Goal: Transaction & Acquisition: Purchase product/service

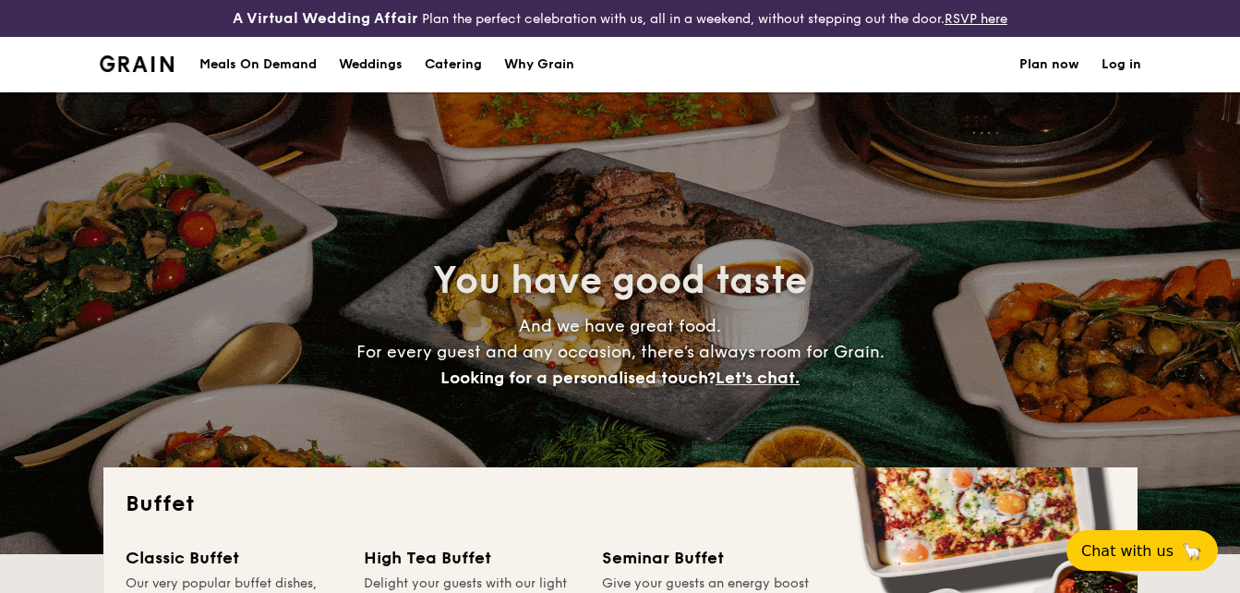
select select
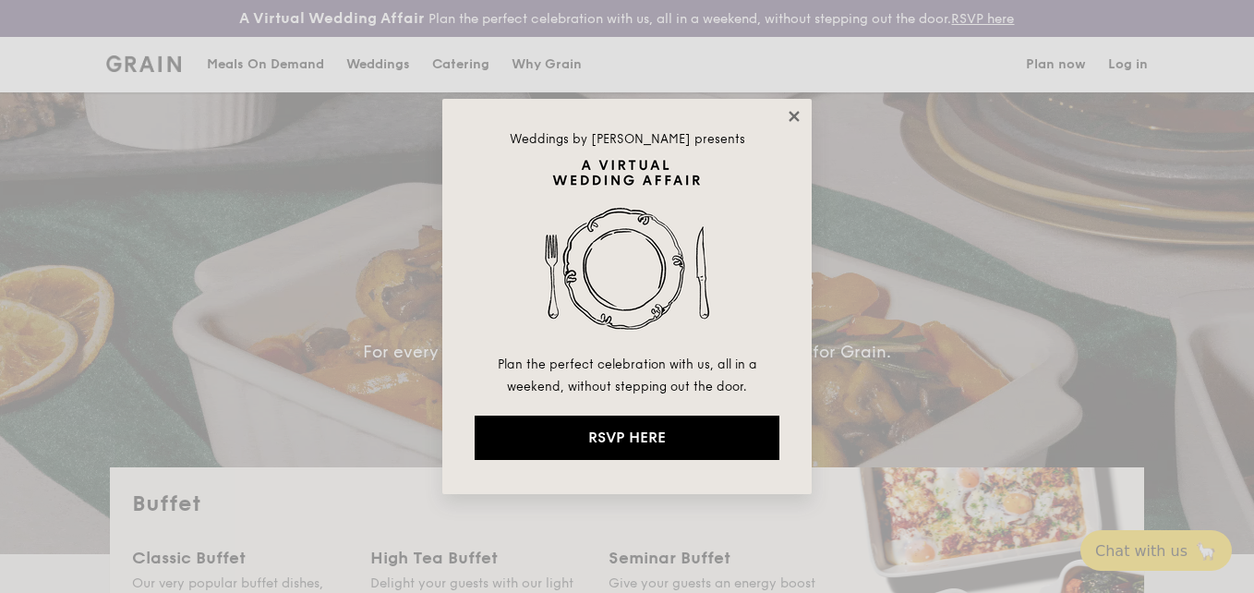
click at [788, 118] on icon at bounding box center [794, 116] width 17 height 17
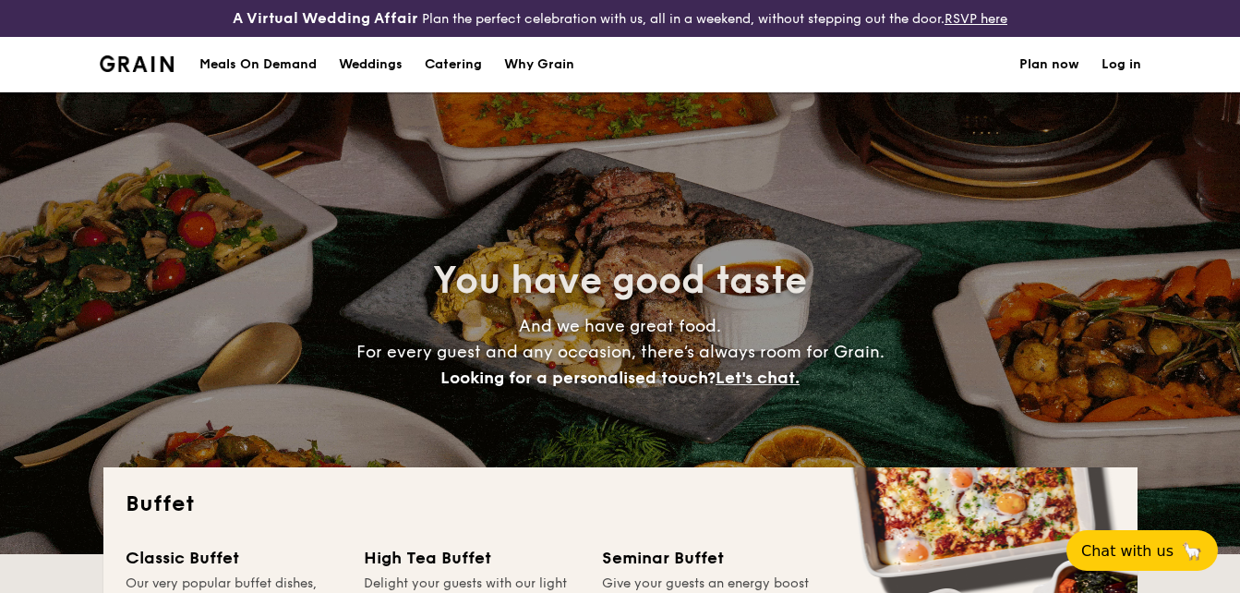
click at [448, 68] on h1 "Catering" at bounding box center [453, 64] width 57 height 55
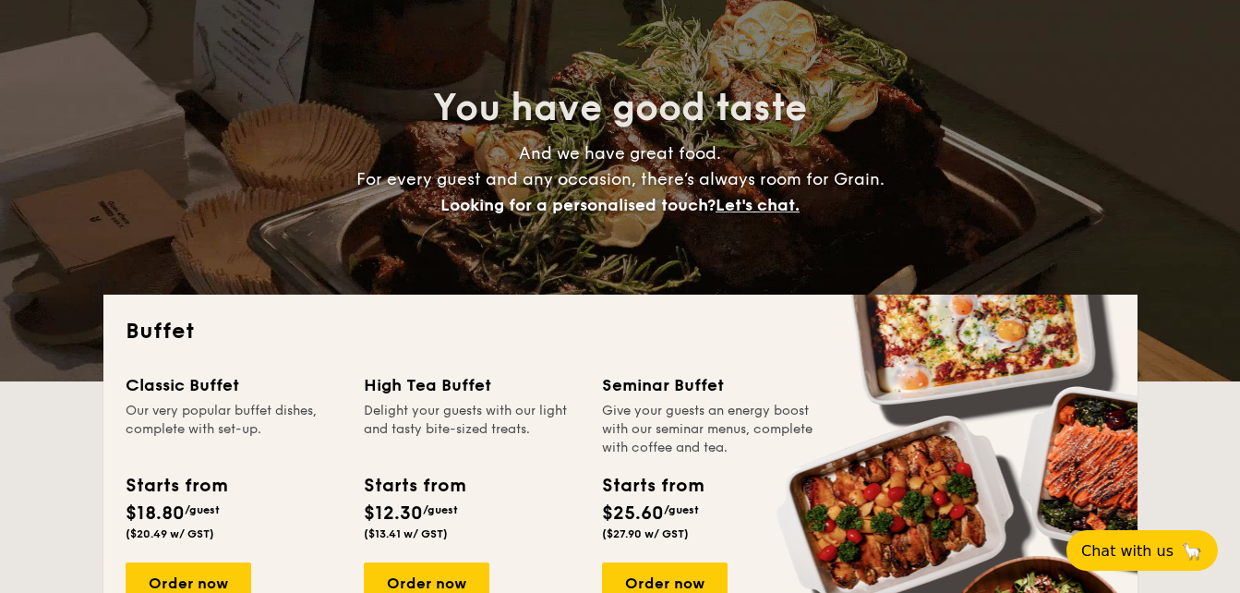
scroll to position [337, 0]
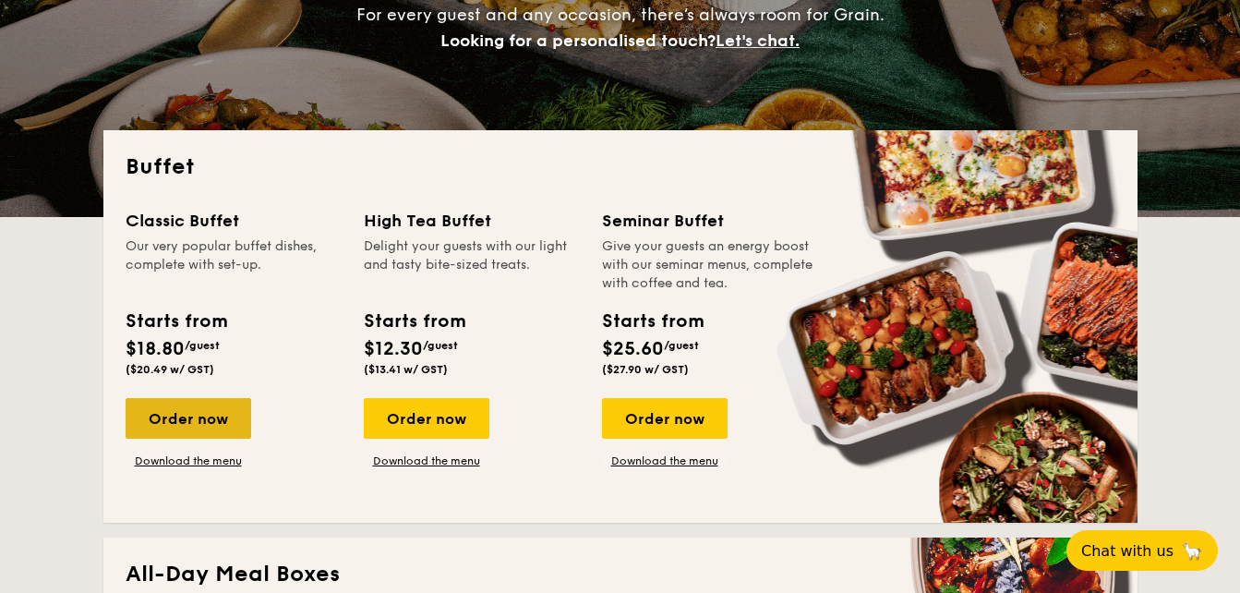
click at [206, 413] on div "Order now" at bounding box center [189, 418] width 126 height 41
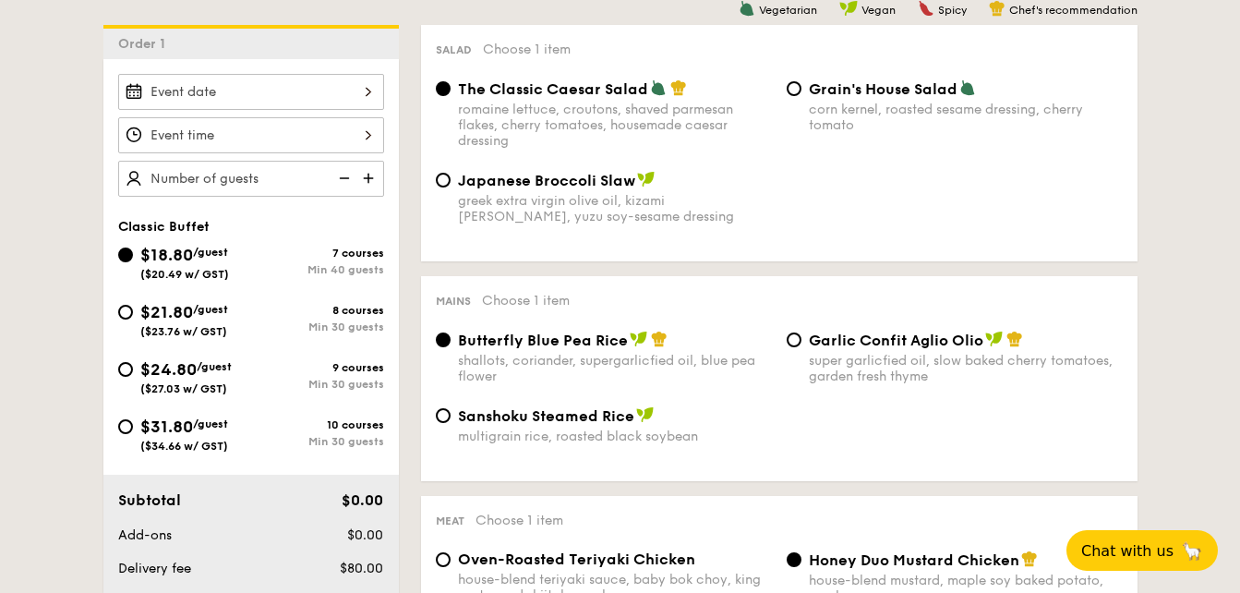
scroll to position [2771, 0]
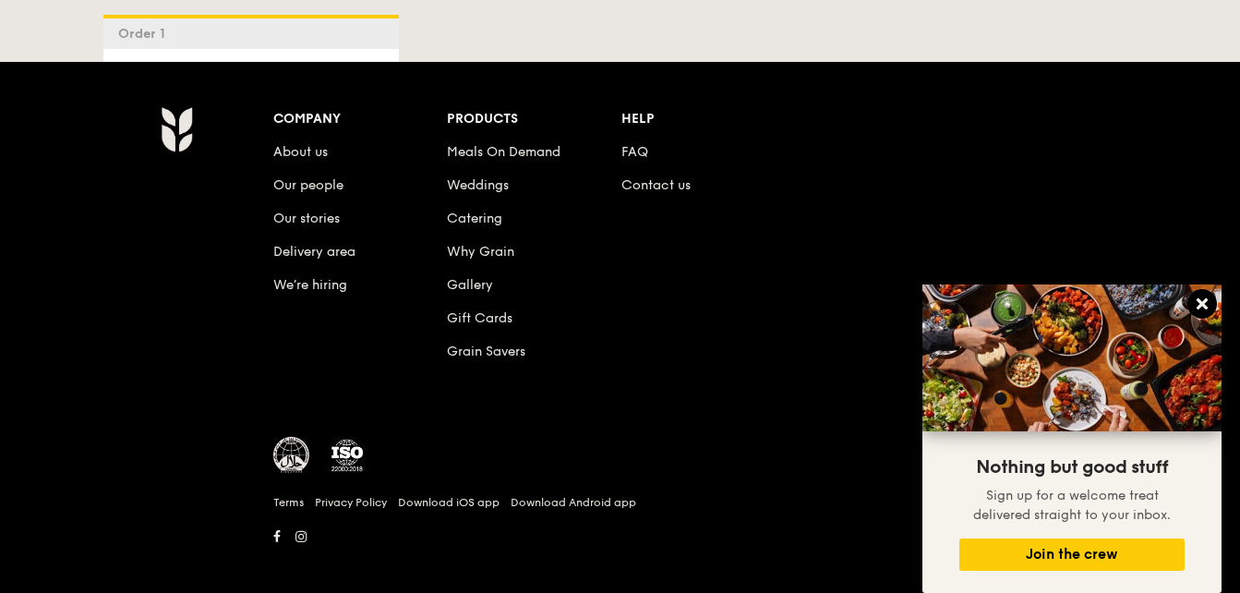
click at [1198, 299] on icon at bounding box center [1201, 303] width 11 height 11
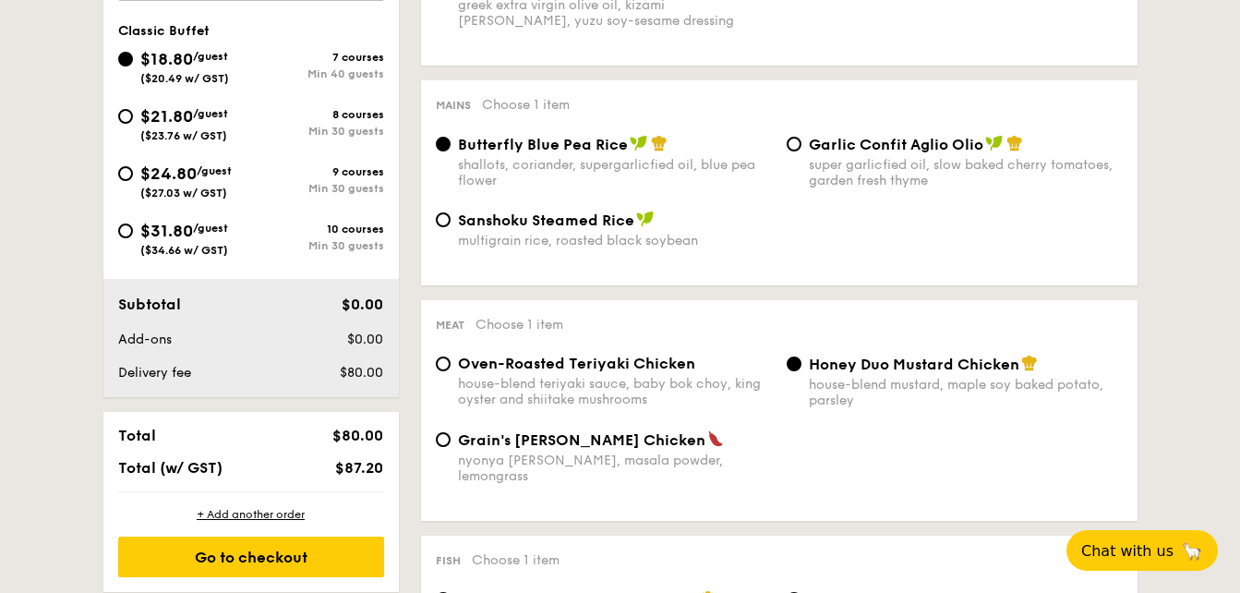
scroll to position [587, 0]
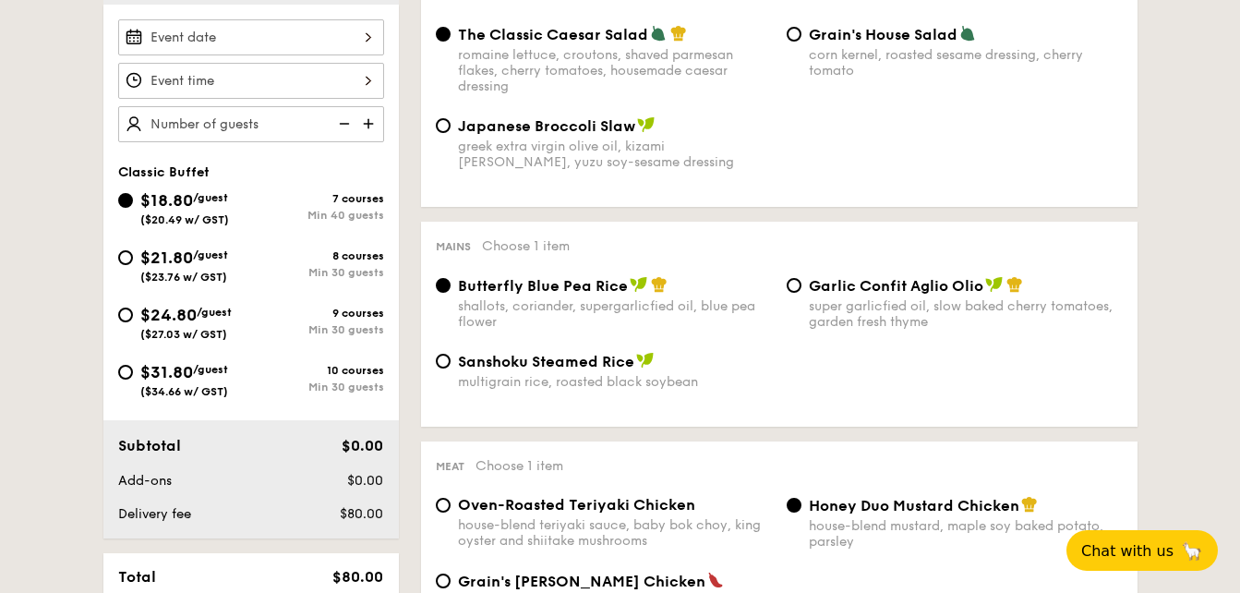
drag, startPoint x: 1237, startPoint y: 152, endPoint x: 1251, endPoint y: 153, distance: 13.9
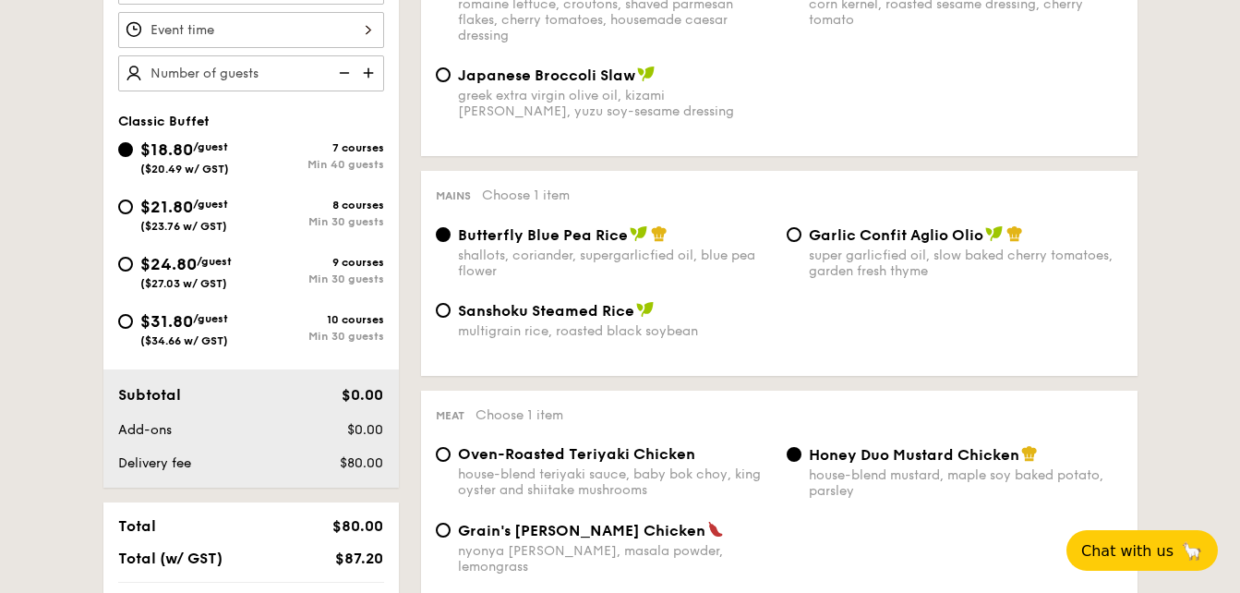
scroll to position [0, 0]
